Goal: Task Accomplishment & Management: Manage account settings

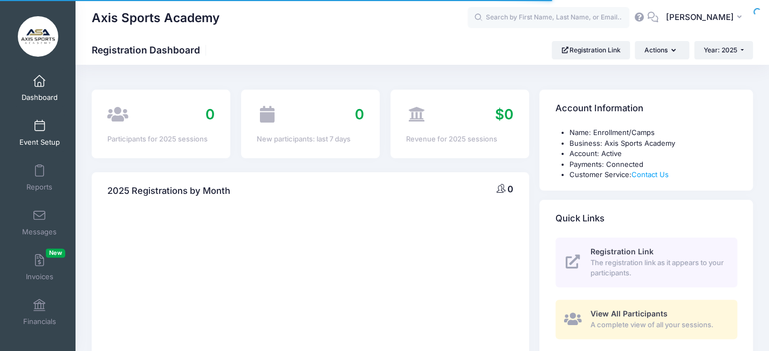
click at [0, 0] on div at bounding box center [0, 0] width 0 height 0
select select
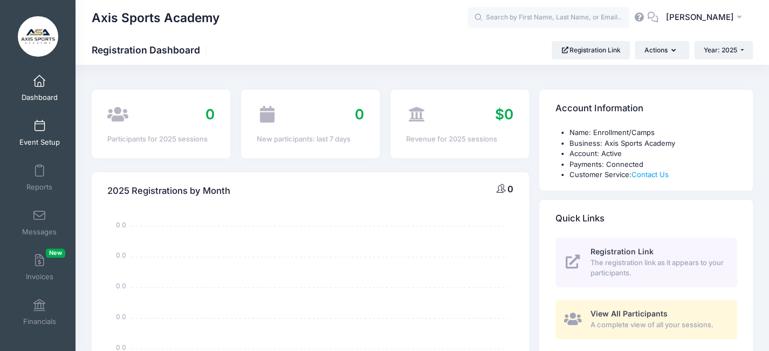
click at [39, 127] on span at bounding box center [39, 126] width 0 height 12
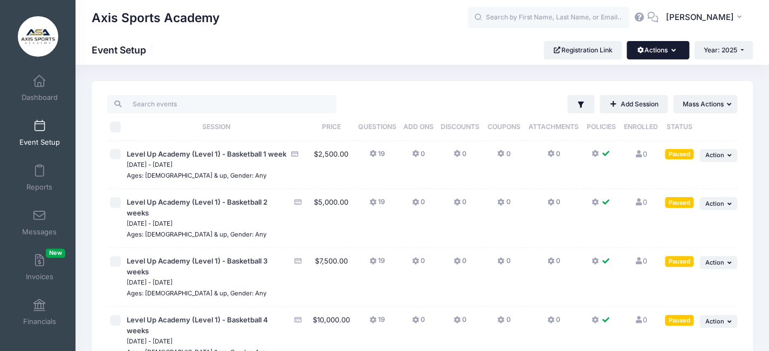
click at [671, 51] on icon "button" at bounding box center [675, 51] width 9 height 0
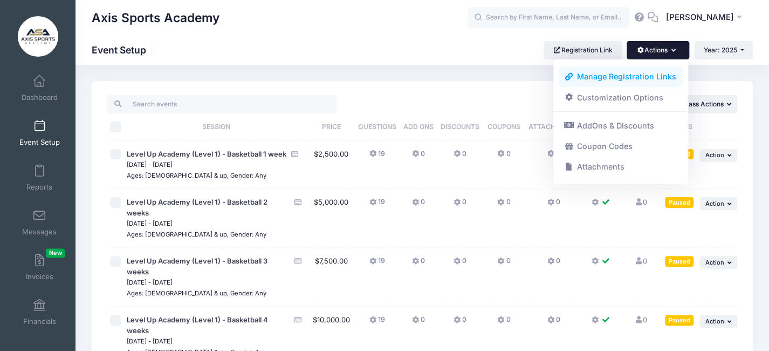
click at [626, 74] on link "Manage Registration Links" at bounding box center [621, 76] width 125 height 21
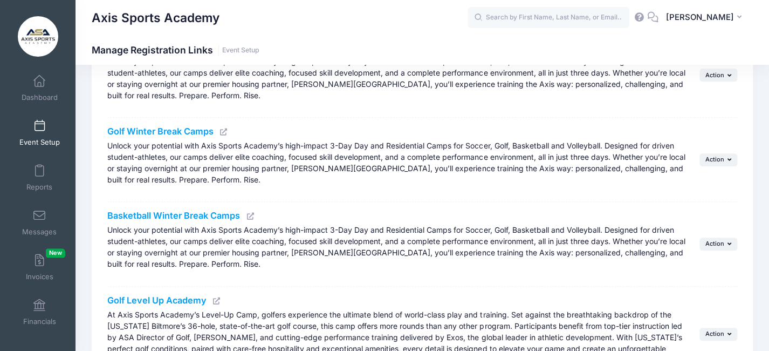
scroll to position [246, 0]
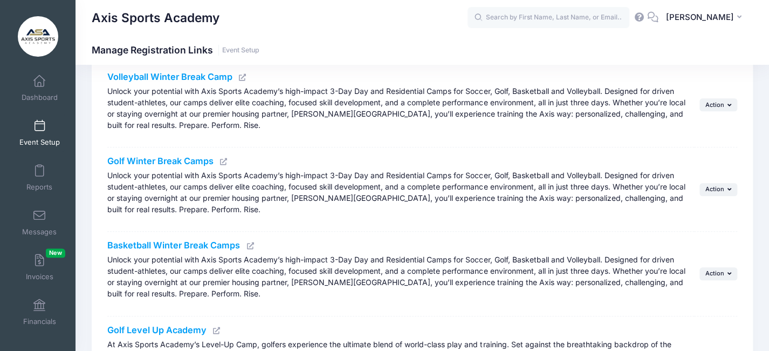
click at [39, 129] on span at bounding box center [39, 126] width 0 height 12
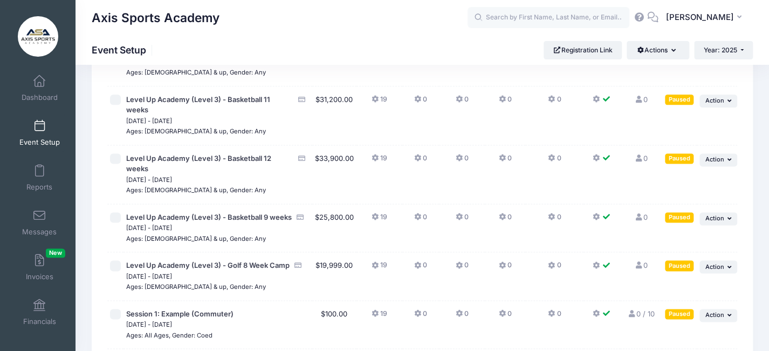
scroll to position [602, 0]
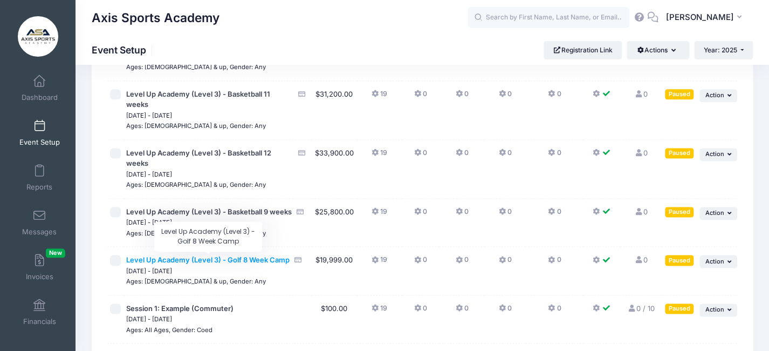
click at [248, 257] on span "Level Up Academy (Level 3) - Golf 8 Week Camp" at bounding box center [207, 259] width 163 height 9
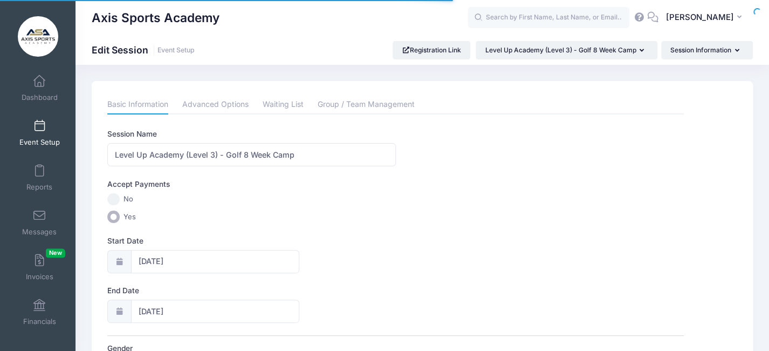
scroll to position [405, 0]
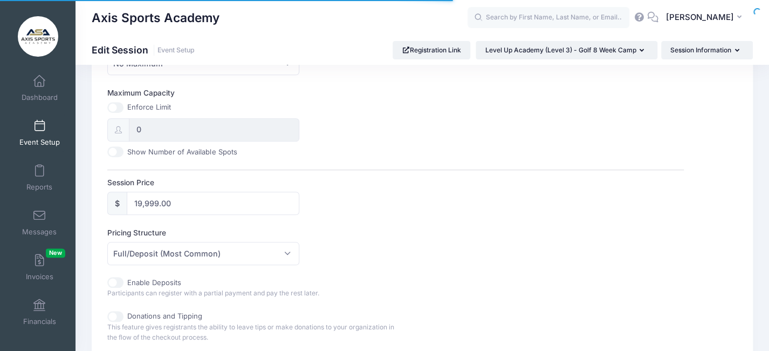
click at [208, 103] on div "Enforce Limit" at bounding box center [203, 107] width 192 height 11
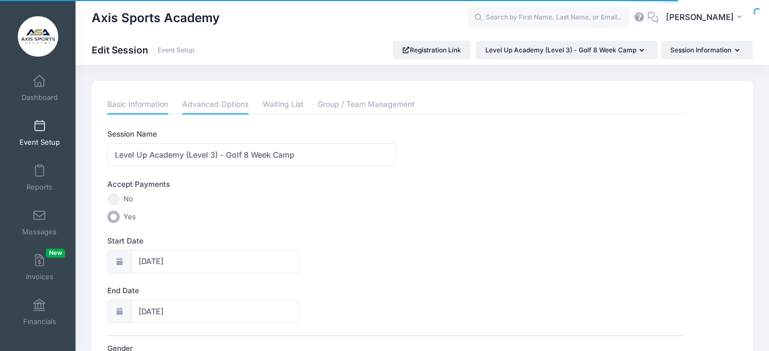
click at [207, 106] on link "Advanced Options" at bounding box center [215, 104] width 66 height 19
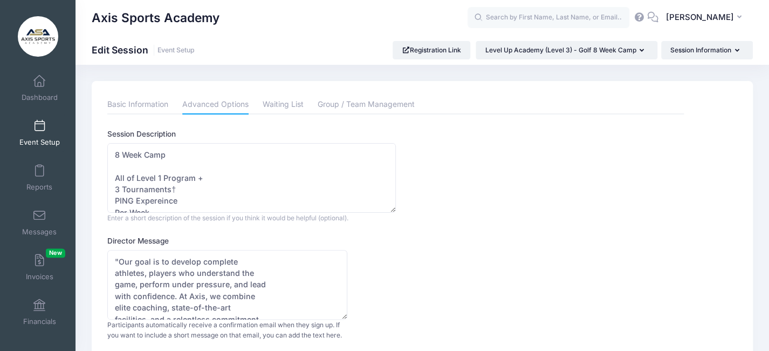
click at [39, 131] on span at bounding box center [39, 126] width 0 height 12
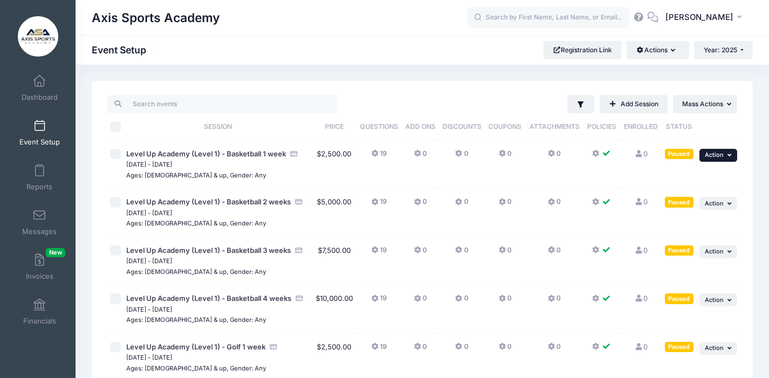
click at [733, 155] on icon "button" at bounding box center [730, 155] width 6 height 6
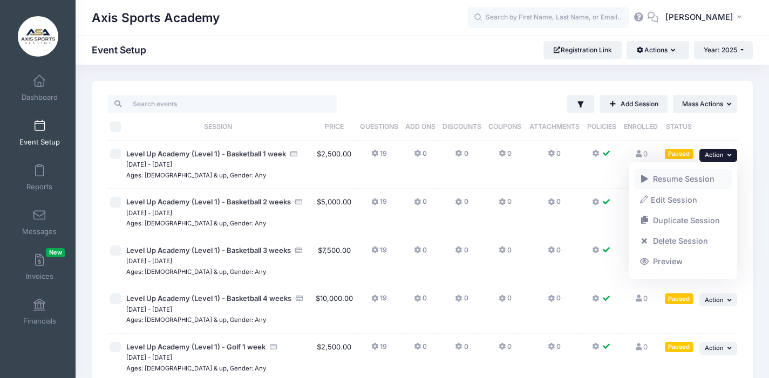
click at [690, 179] on link "Resume Session" at bounding box center [684, 179] width 98 height 21
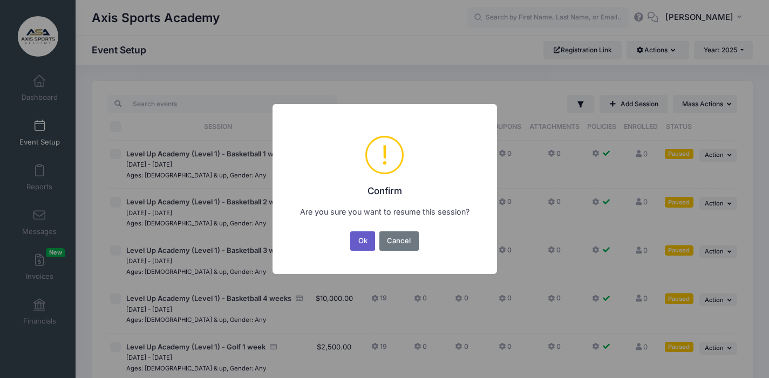
click at [367, 238] on button "Ok" at bounding box center [362, 240] width 25 height 19
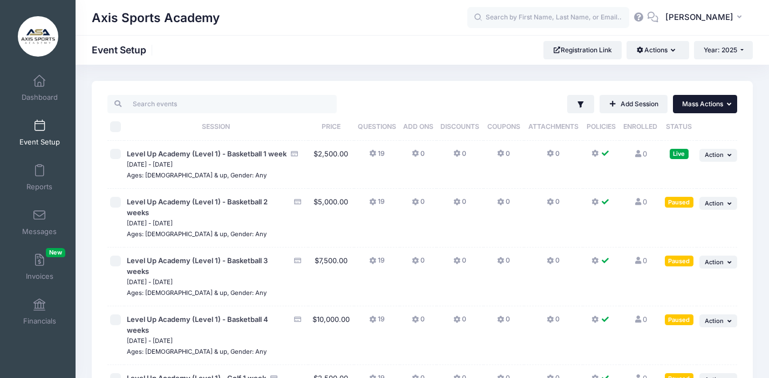
click at [721, 104] on span "Mass Actions" at bounding box center [702, 104] width 41 height 8
click at [118, 201] on input "checkbox" at bounding box center [115, 202] width 11 height 11
checkbox input "true"
click at [109, 265] on td at bounding box center [115, 277] width 17 height 59
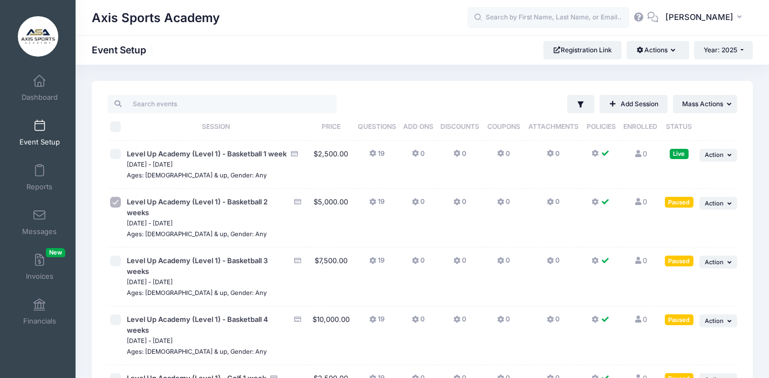
click at [112, 263] on input "checkbox" at bounding box center [115, 261] width 11 height 11
checkbox input "true"
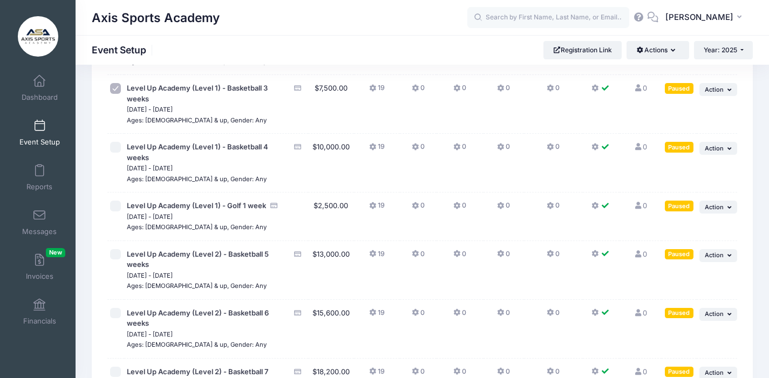
scroll to position [176, 0]
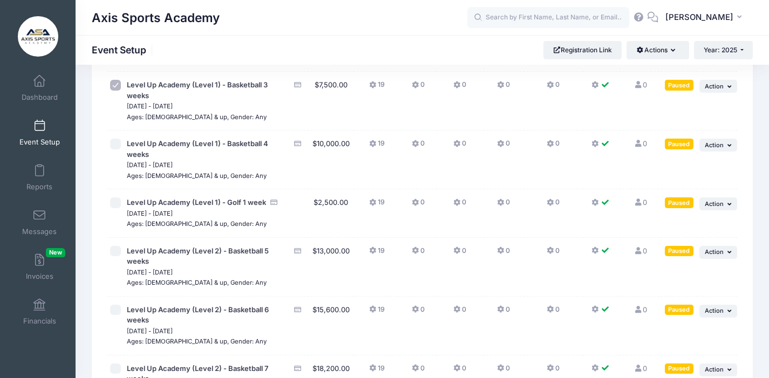
click at [116, 144] on input "checkbox" at bounding box center [115, 144] width 11 height 11
checkbox input "true"
click at [112, 201] on input "checkbox" at bounding box center [115, 202] width 11 height 11
checkbox input "true"
click at [114, 255] on input "checkbox" at bounding box center [115, 251] width 11 height 11
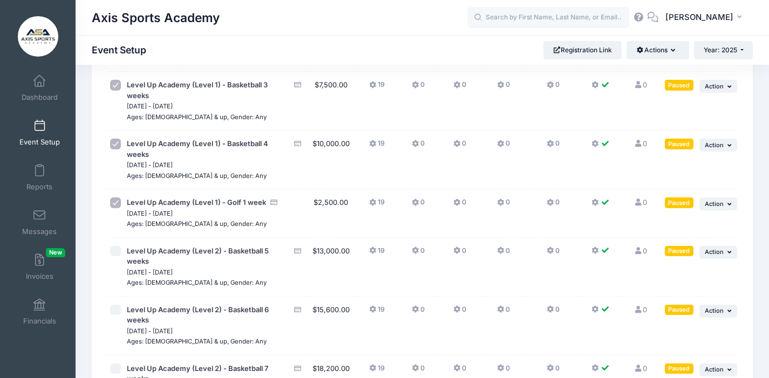
checkbox input "true"
click at [116, 296] on td at bounding box center [115, 267] width 17 height 59
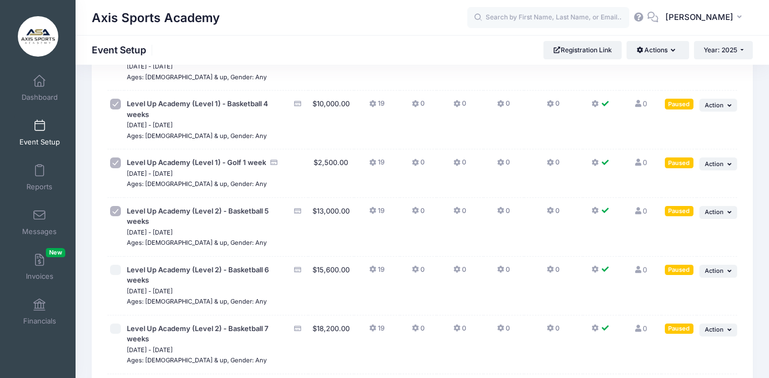
scroll to position [232, 0]
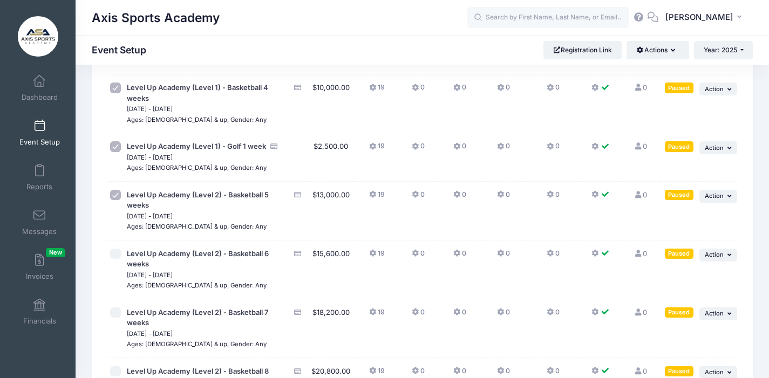
click at [117, 257] on input "checkbox" at bounding box center [115, 254] width 11 height 11
checkbox input "true"
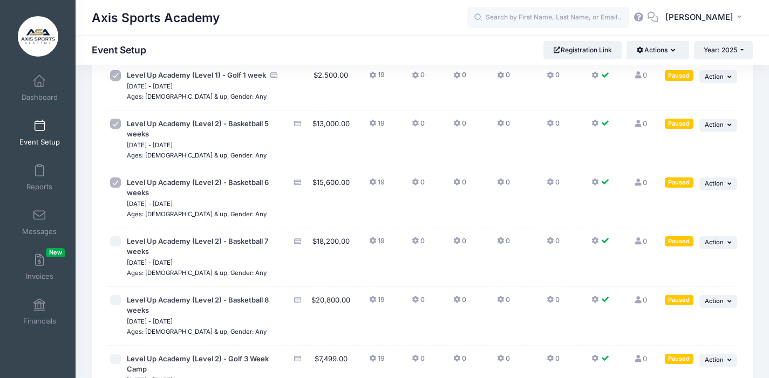
scroll to position [307, 0]
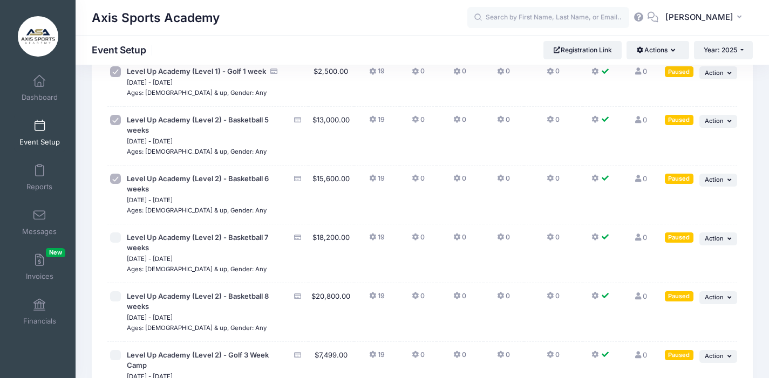
click at [118, 242] on input "checkbox" at bounding box center [115, 238] width 11 height 11
checkbox input "true"
click at [116, 297] on input "checkbox" at bounding box center [115, 296] width 11 height 11
checkbox input "true"
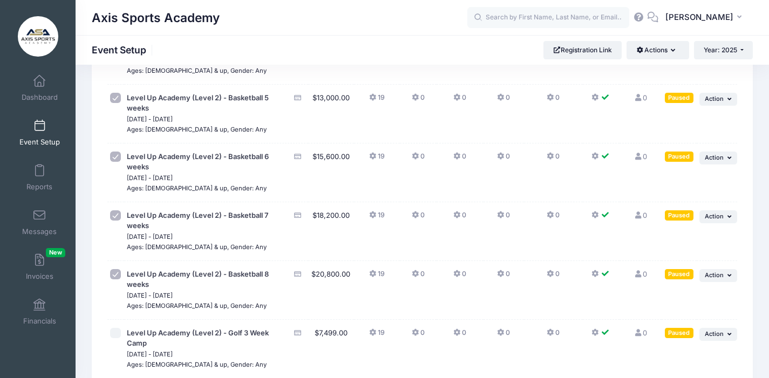
scroll to position [451, 0]
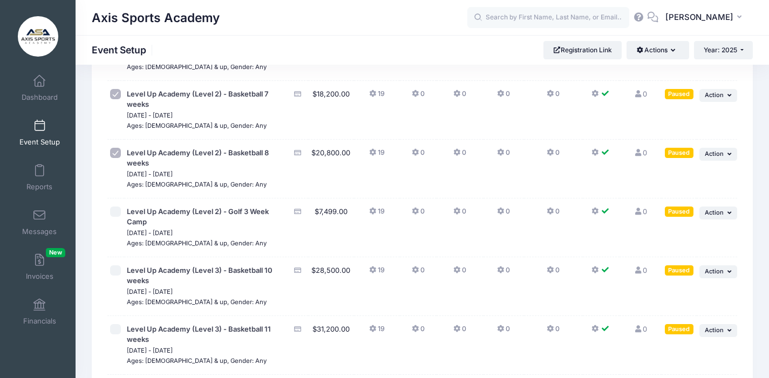
click at [115, 211] on input "checkbox" at bounding box center [115, 212] width 11 height 11
checkbox input "true"
click at [119, 271] on input "checkbox" at bounding box center [115, 270] width 11 height 11
checkbox input "true"
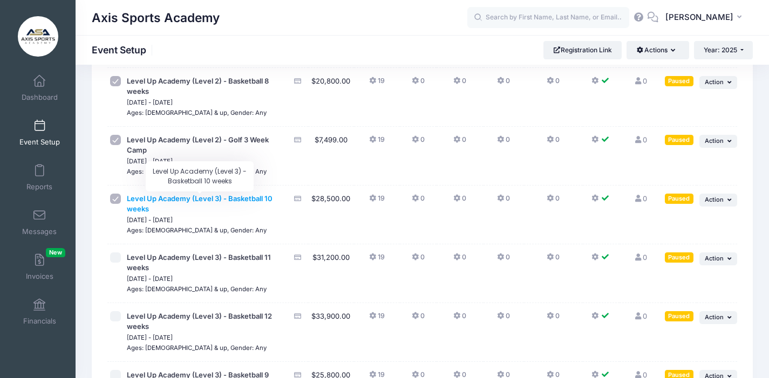
scroll to position [524, 0]
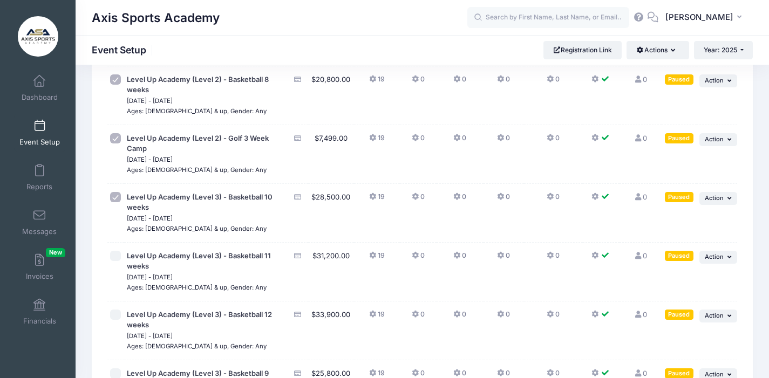
click at [114, 253] on input "checkbox" at bounding box center [115, 256] width 11 height 11
checkbox input "true"
click at [111, 316] on input "checkbox" at bounding box center [115, 315] width 11 height 11
checkbox input "true"
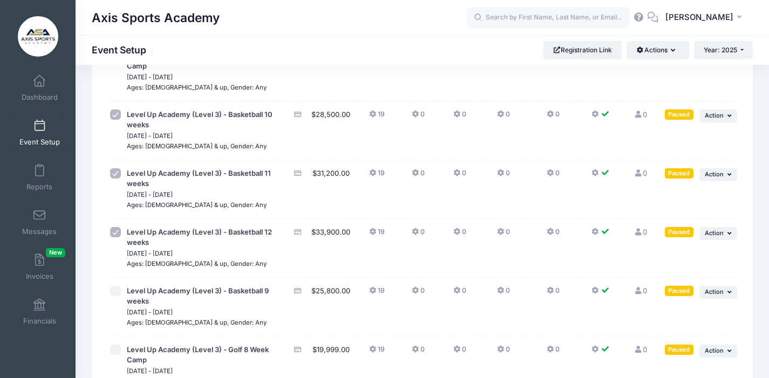
scroll to position [760, 0]
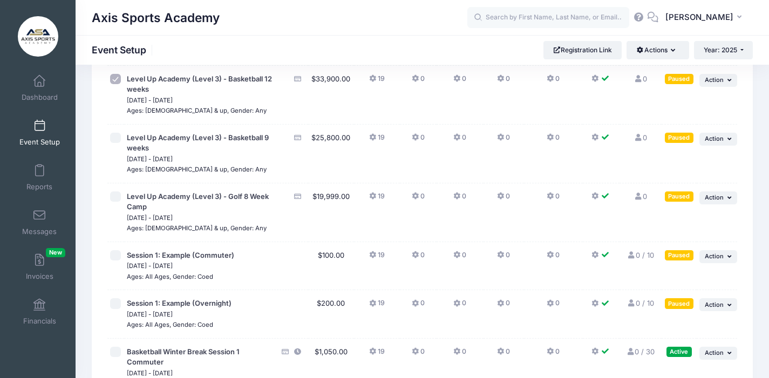
click at [117, 140] on input "checkbox" at bounding box center [115, 138] width 11 height 11
checkbox input "true"
click at [117, 197] on input "checkbox" at bounding box center [115, 197] width 11 height 11
checkbox input "true"
click at [113, 255] on input "checkbox" at bounding box center [115, 255] width 11 height 11
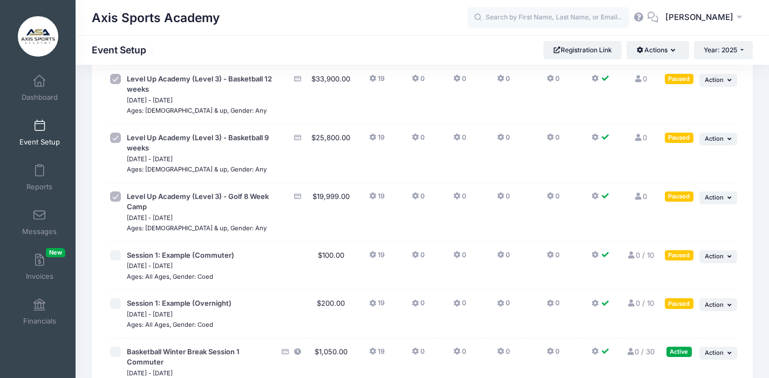
checkbox input "true"
click at [117, 309] on td at bounding box center [115, 314] width 17 height 49
click at [114, 304] on input "checkbox" at bounding box center [115, 303] width 11 height 11
checkbox input "true"
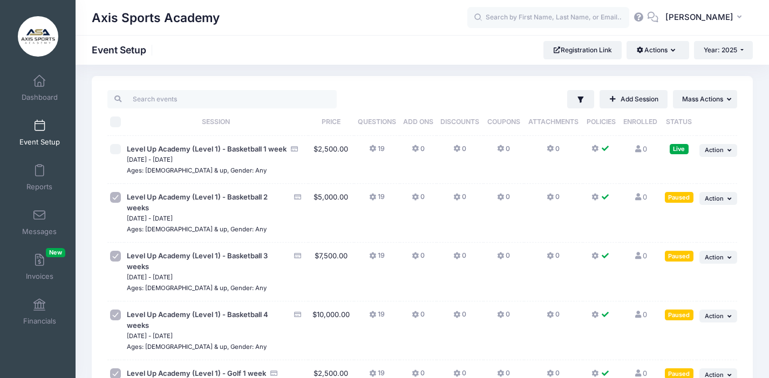
scroll to position [0, 0]
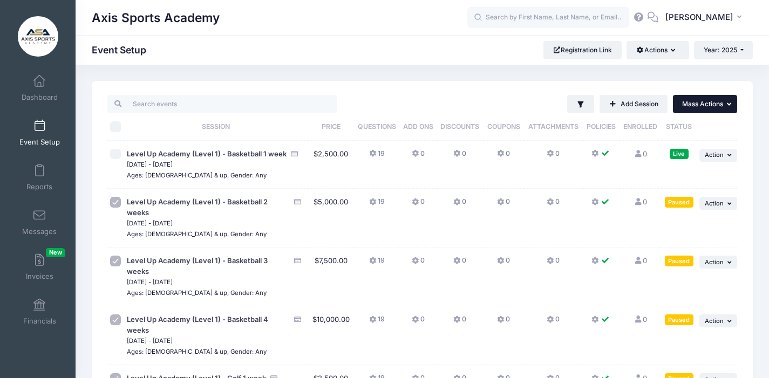
click at [724, 108] on button "... Mass Actions" at bounding box center [705, 104] width 64 height 18
click at [676, 151] on link "Resume selected sessions" at bounding box center [669, 151] width 125 height 21
